Goal: Information Seeking & Learning: Learn about a topic

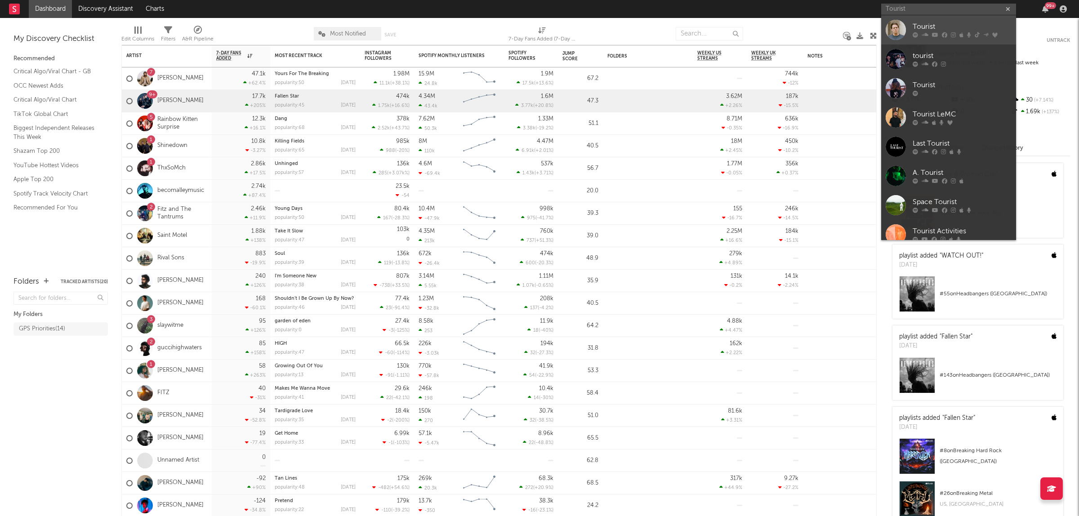
type input "Tourist"
click at [944, 27] on div "Tourist" at bounding box center [962, 27] width 99 height 11
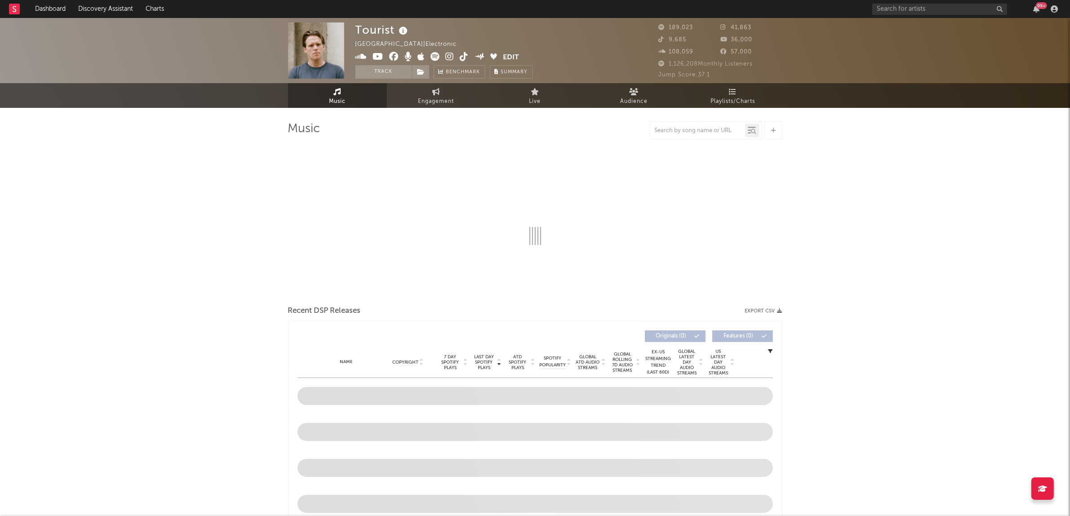
select select "6m"
